Goal: Task Accomplishment & Management: Manage account settings

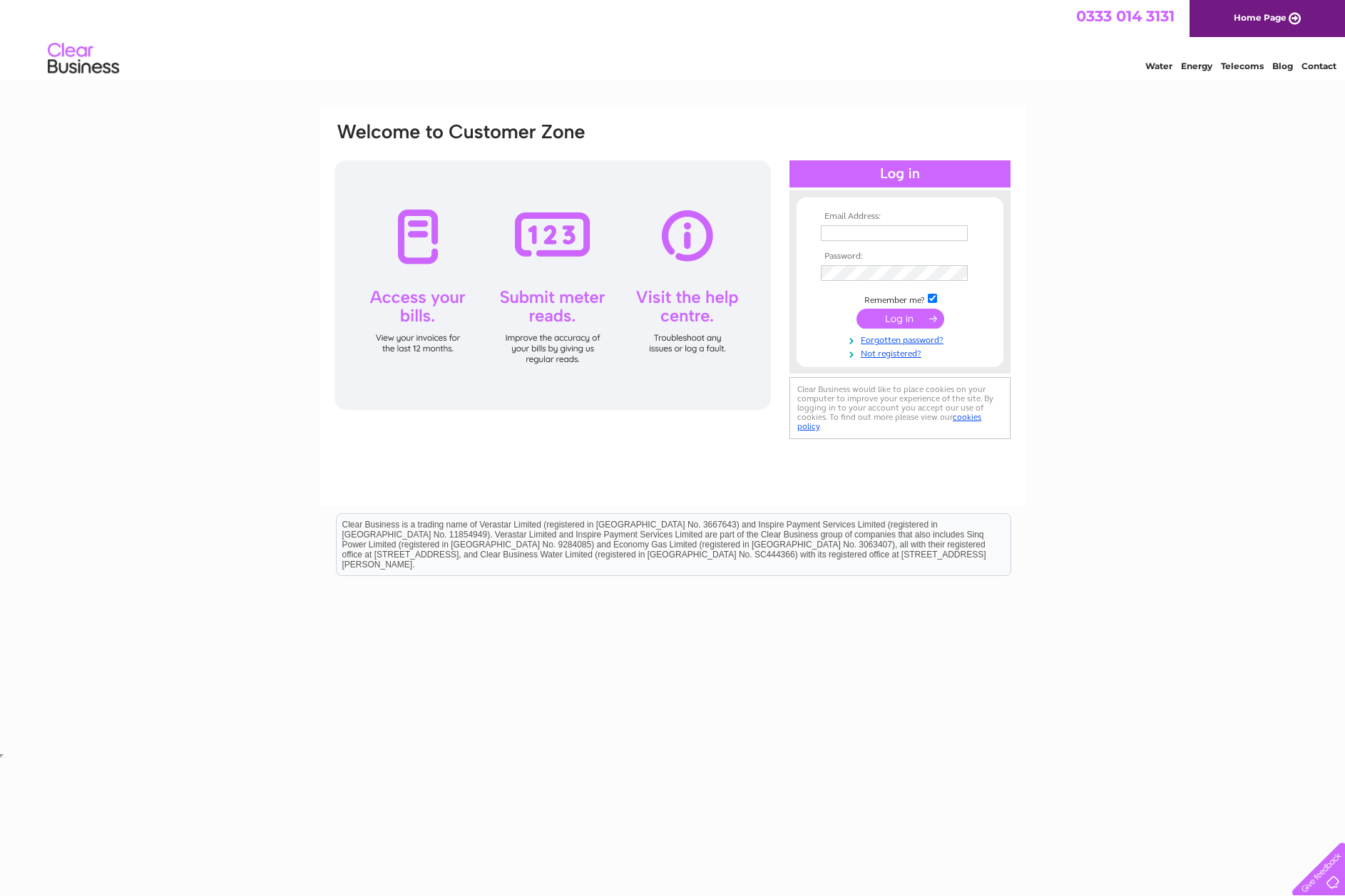
type input "admin.shetland@pelagia.com"
click at [896, 316] on input "submit" at bounding box center [900, 319] width 88 height 20
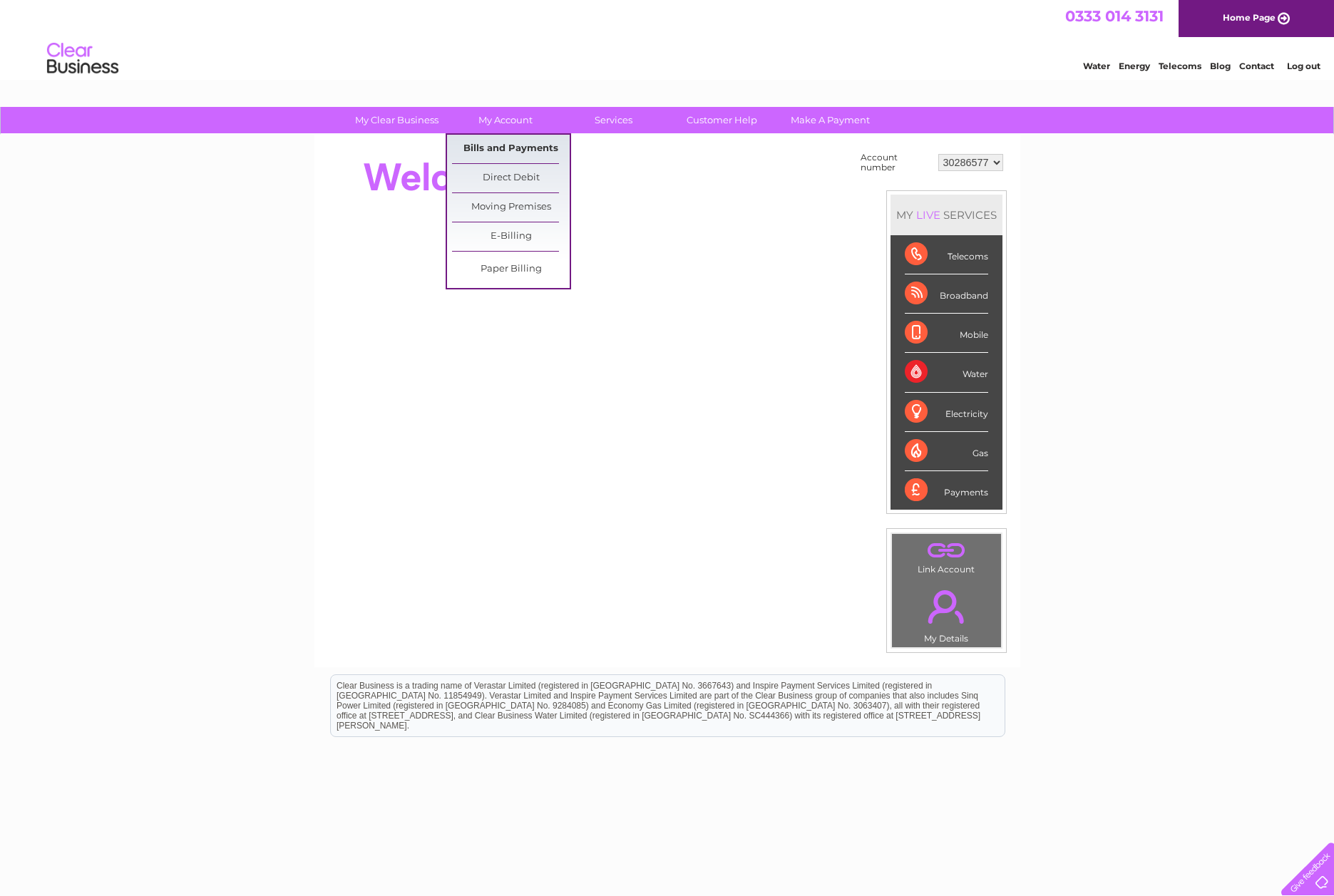
click at [497, 140] on link "Bills and Payments" at bounding box center [511, 149] width 118 height 28
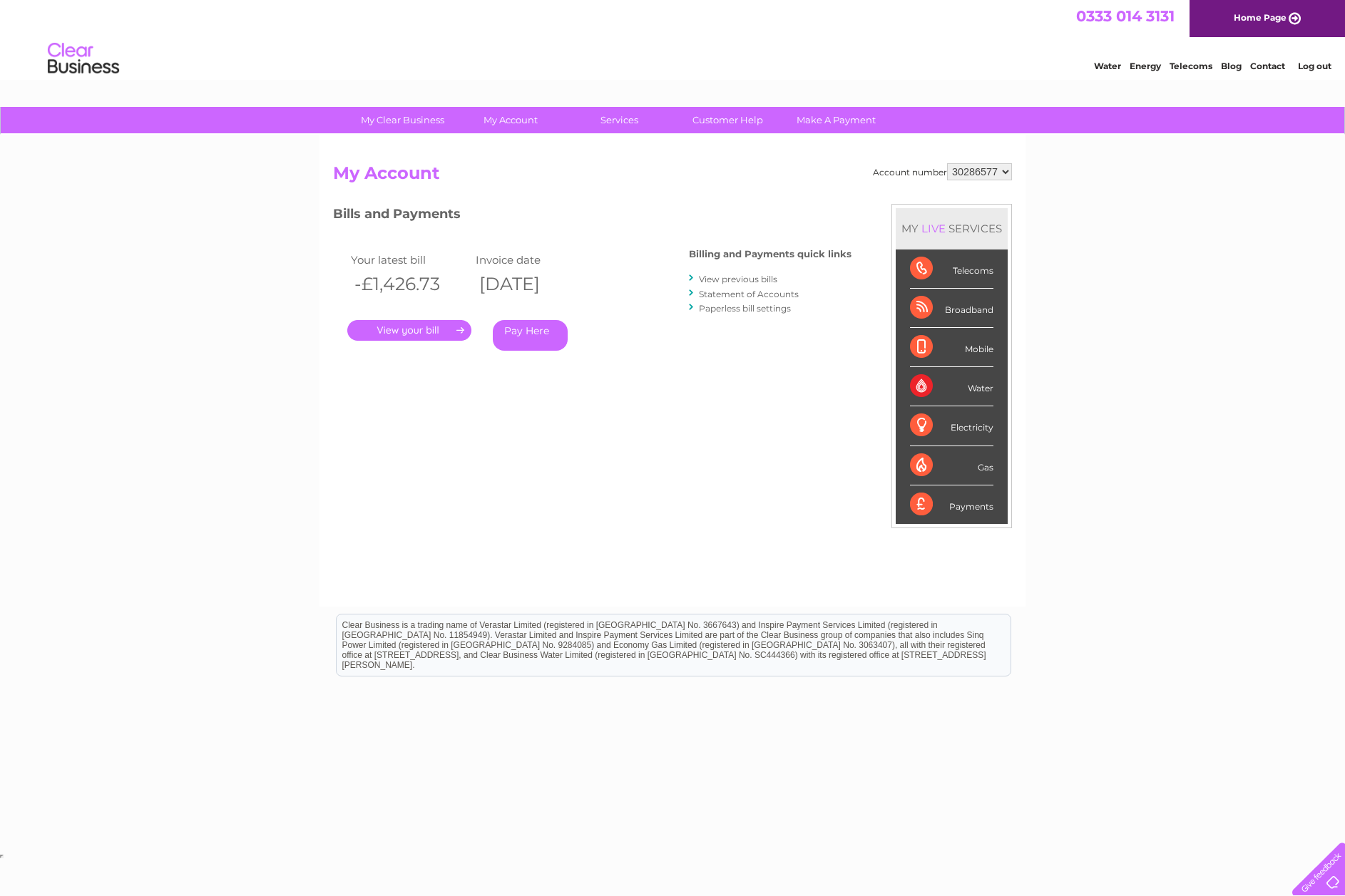
click at [523, 333] on link "Pay Here" at bounding box center [530, 335] width 74 height 31
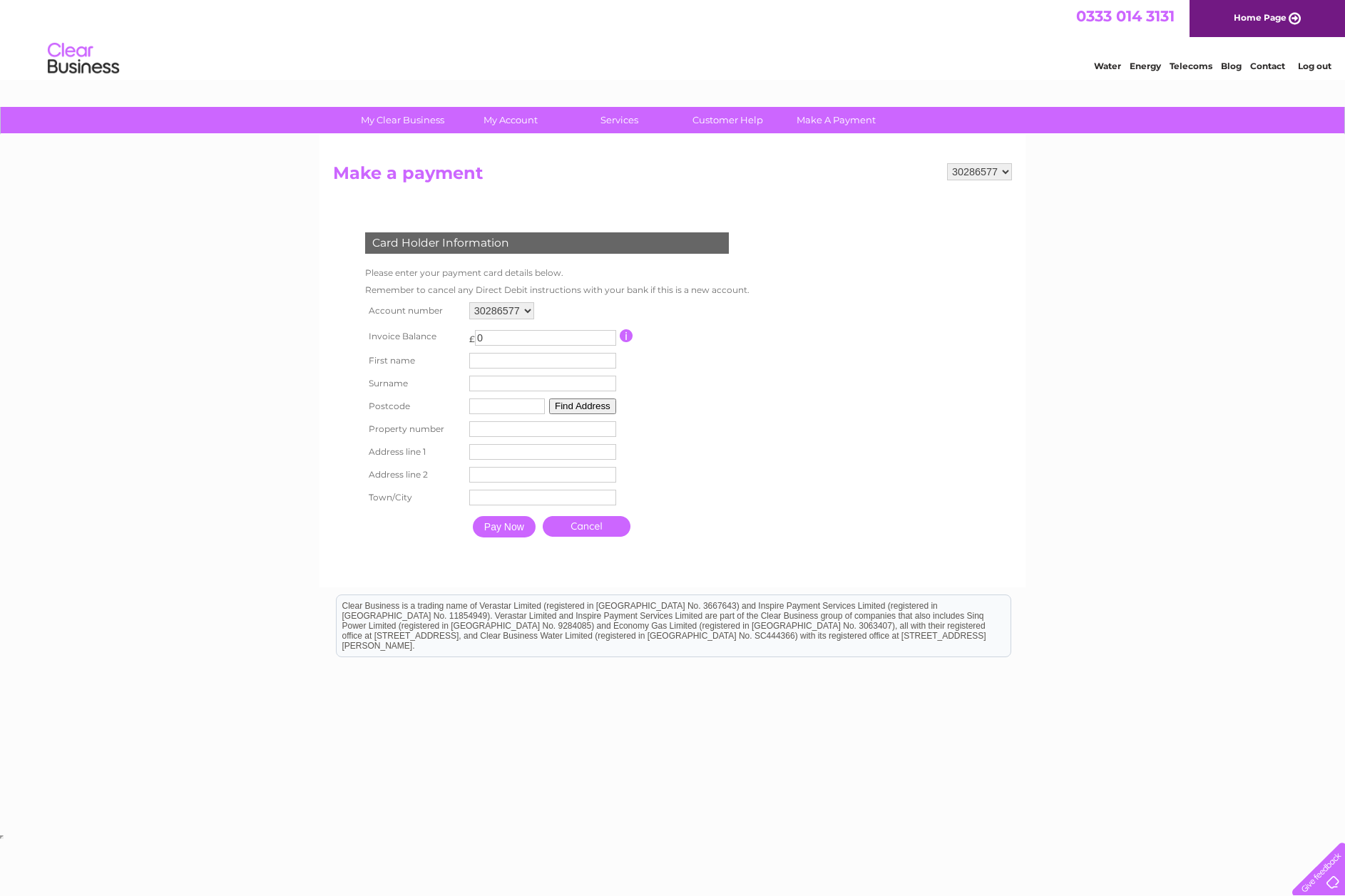
click at [590, 518] on link "Cancel" at bounding box center [586, 526] width 88 height 21
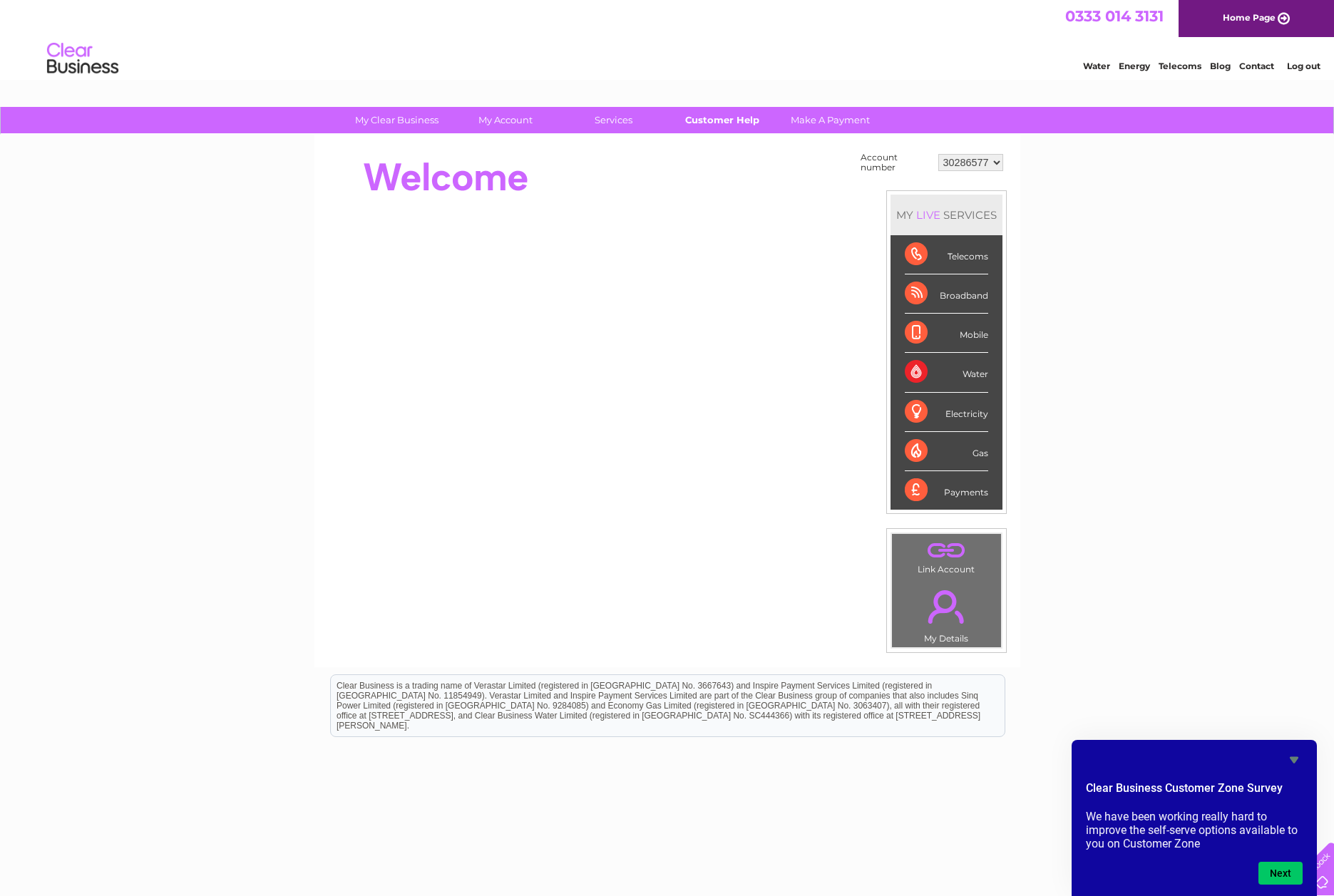
click at [729, 122] on link "Customer Help" at bounding box center [721, 120] width 118 height 27
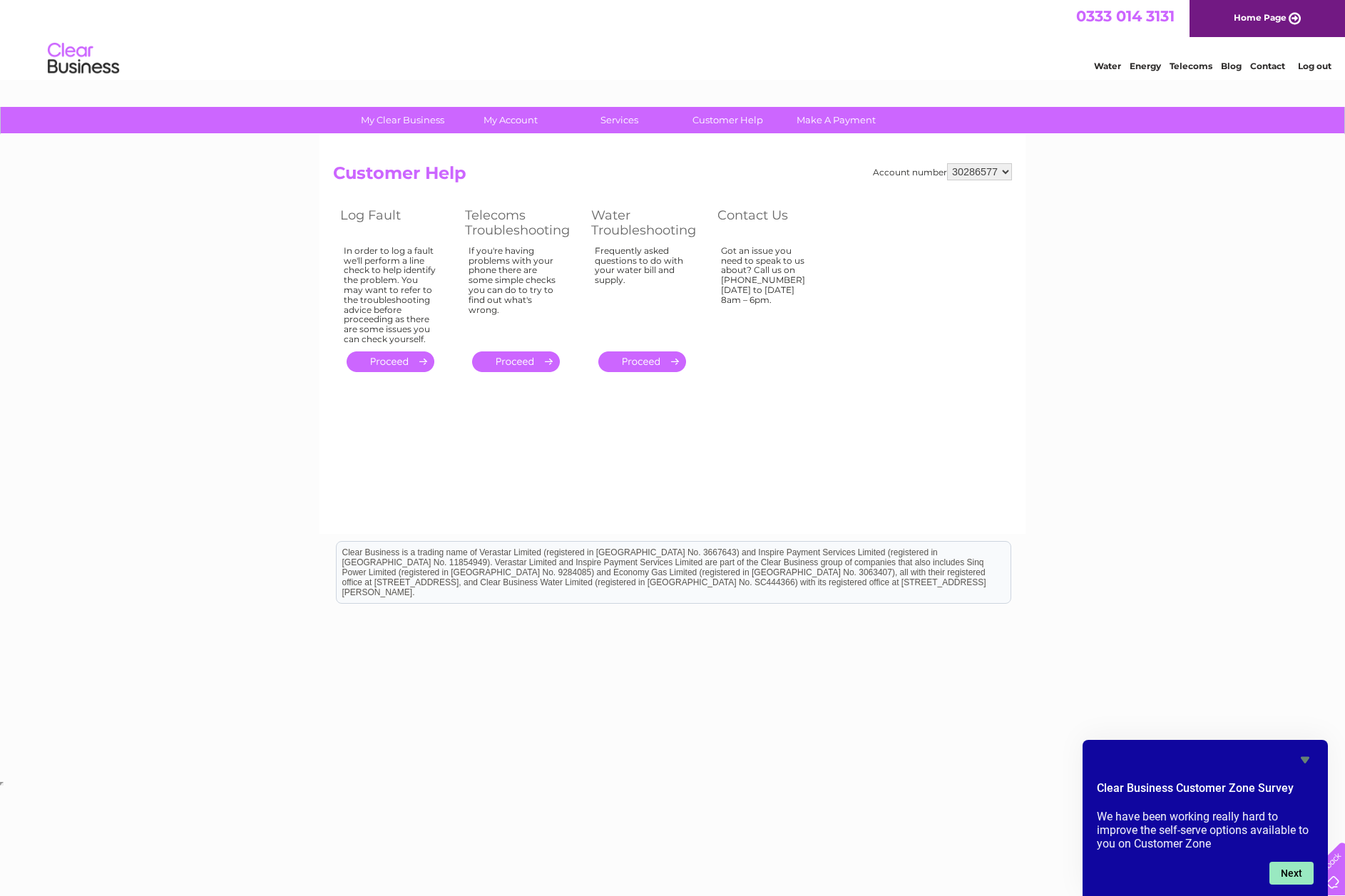
click at [1285, 873] on button "Next" at bounding box center [1291, 873] width 44 height 23
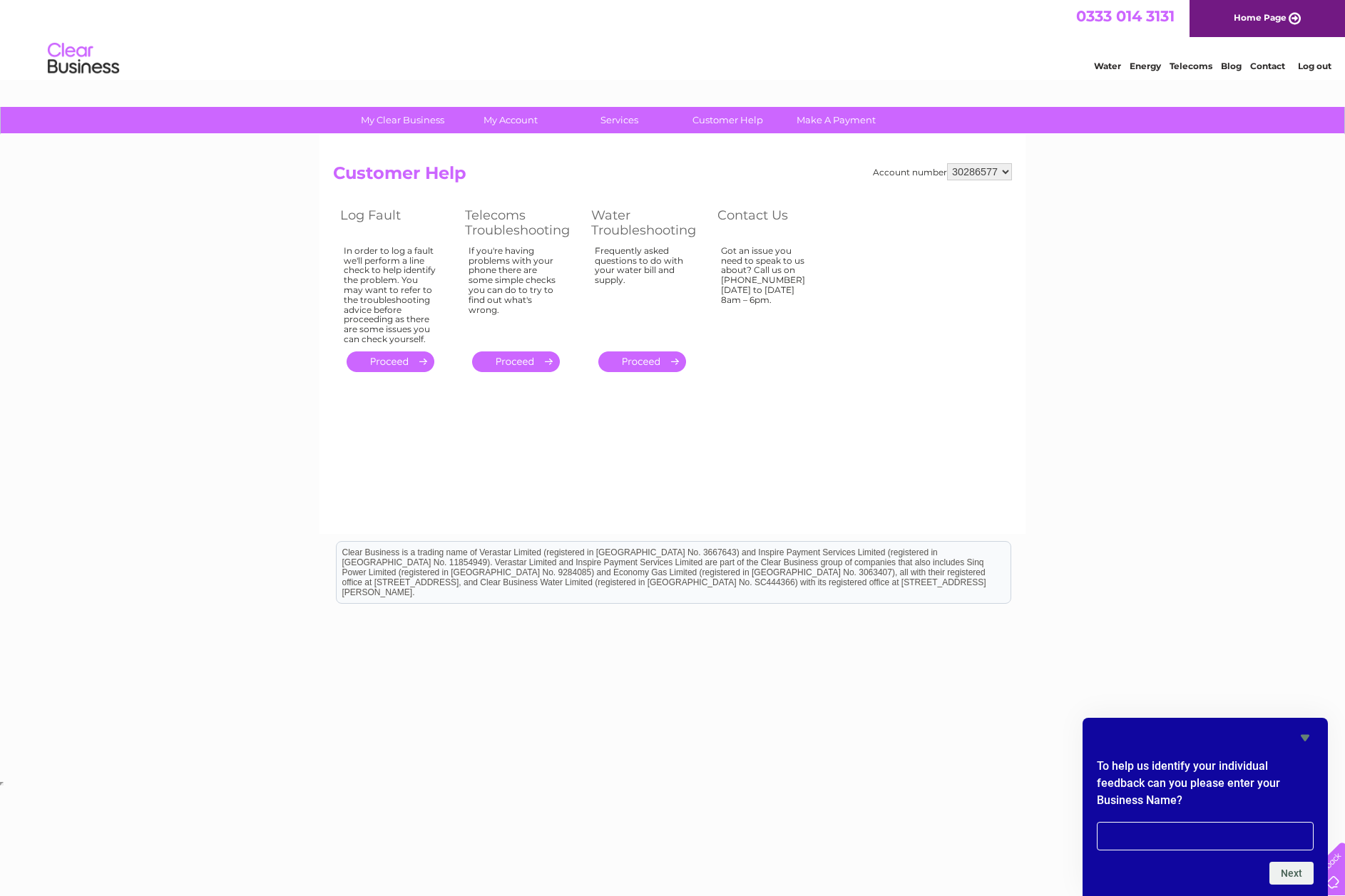
click at [1189, 484] on div "My Clear Business Login Details My Details My Preferences Link Account My Accou…" at bounding box center [672, 443] width 1345 height 671
click at [393, 120] on link "My Clear Business" at bounding box center [403, 120] width 118 height 27
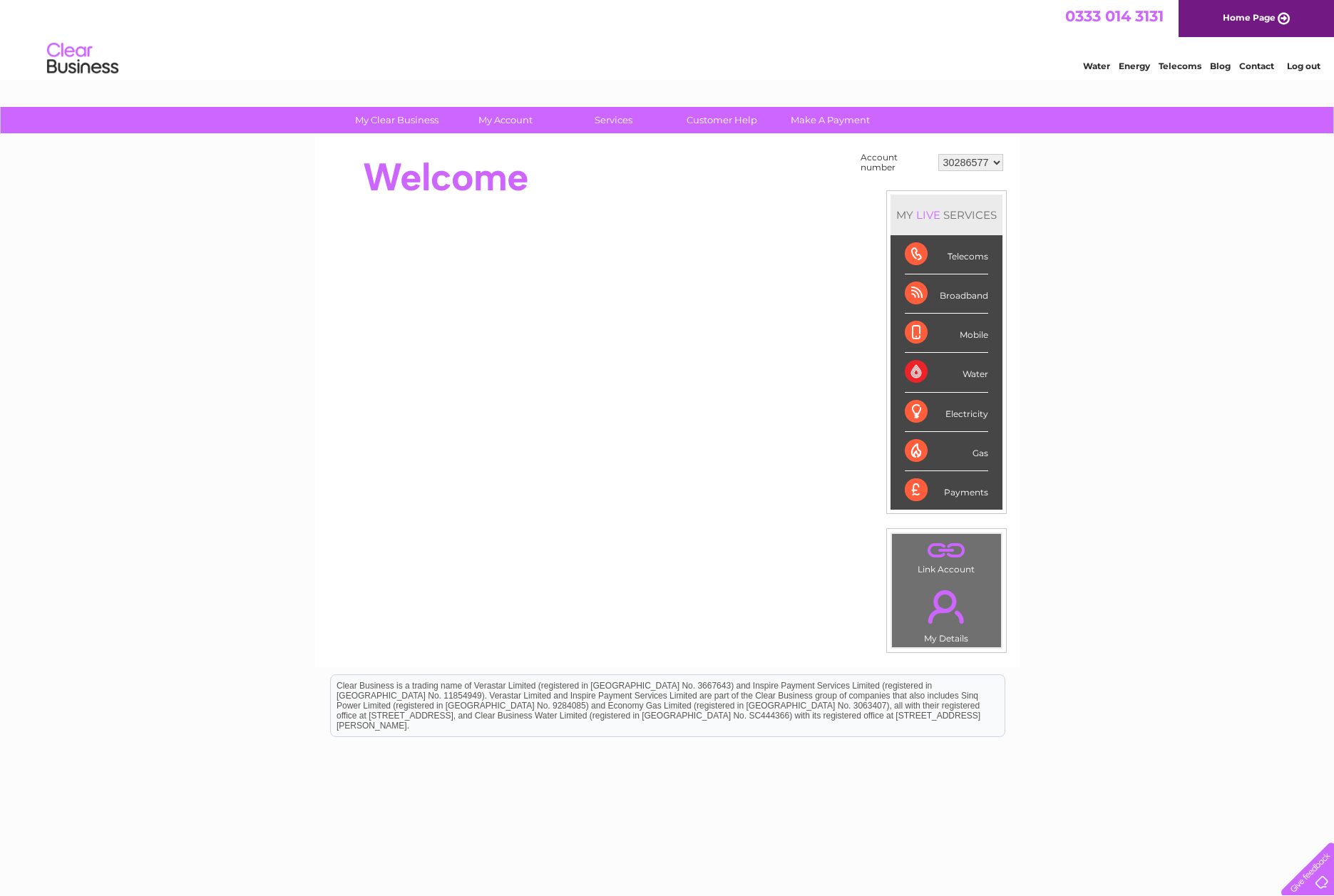
click at [1303, 69] on link "Log out" at bounding box center [1304, 65] width 33 height 11
